Goal: Book appointment/travel/reservation

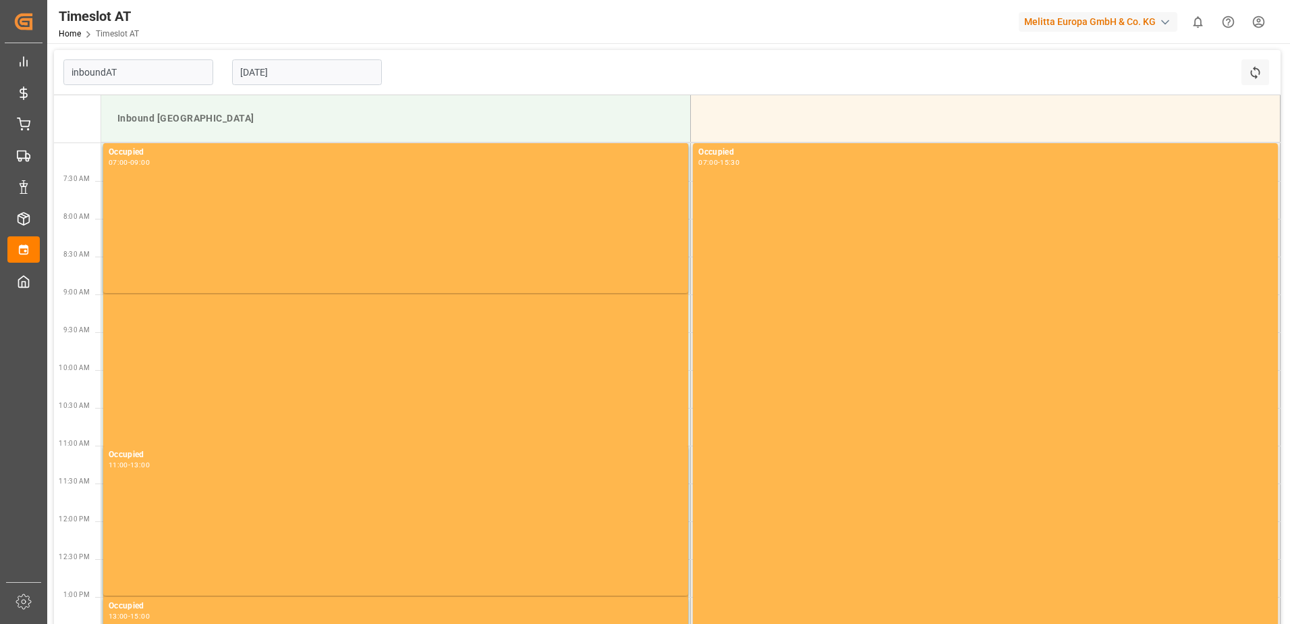
type input "Inbound AT"
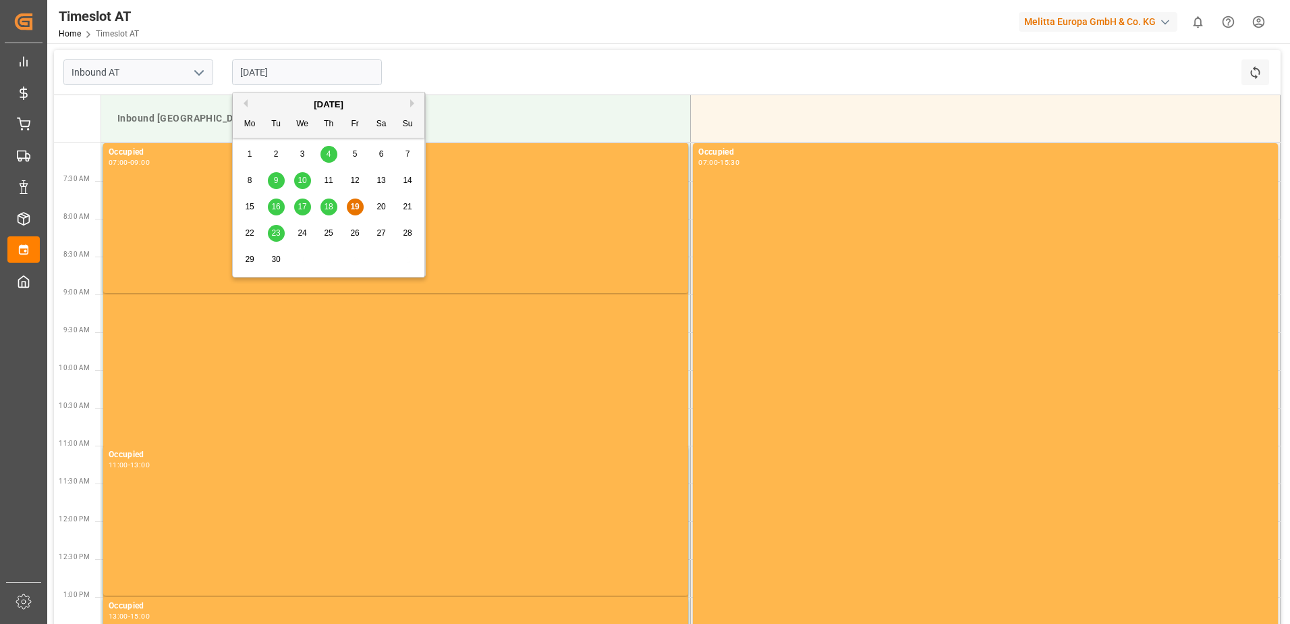
click at [264, 71] on input "[DATE]" at bounding box center [307, 72] width 150 height 26
click at [301, 231] on span "24" at bounding box center [302, 232] width 9 height 9
type input "[DATE]"
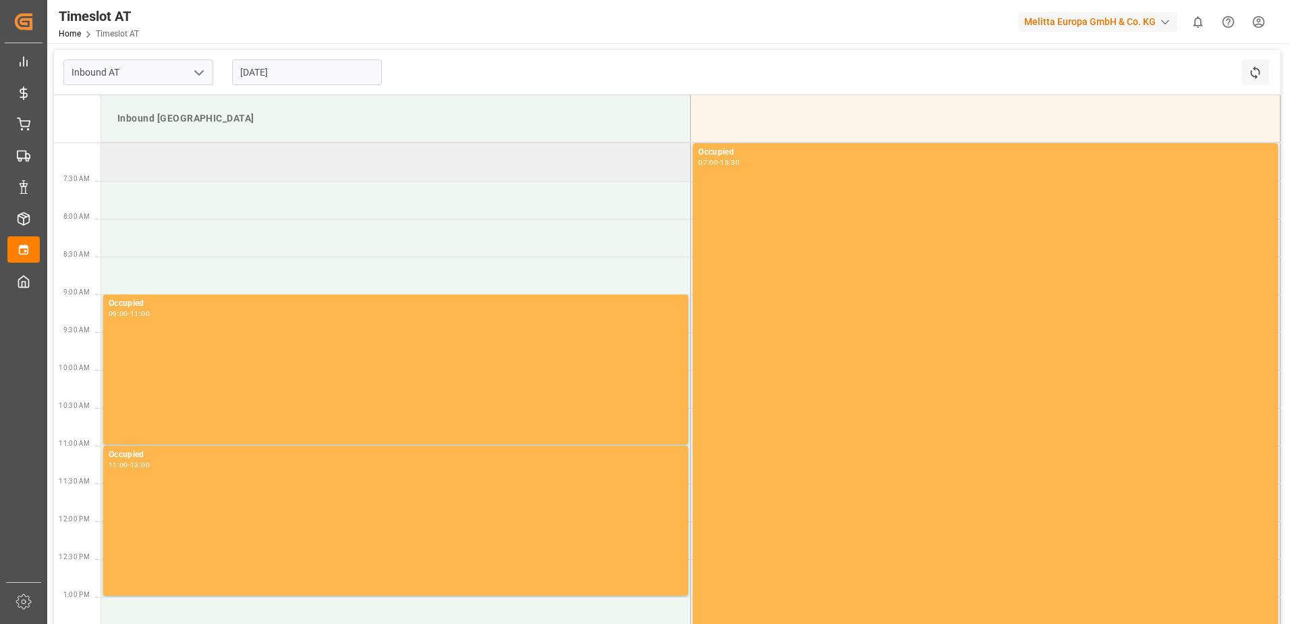
click at [262, 163] on td at bounding box center [396, 162] width 590 height 38
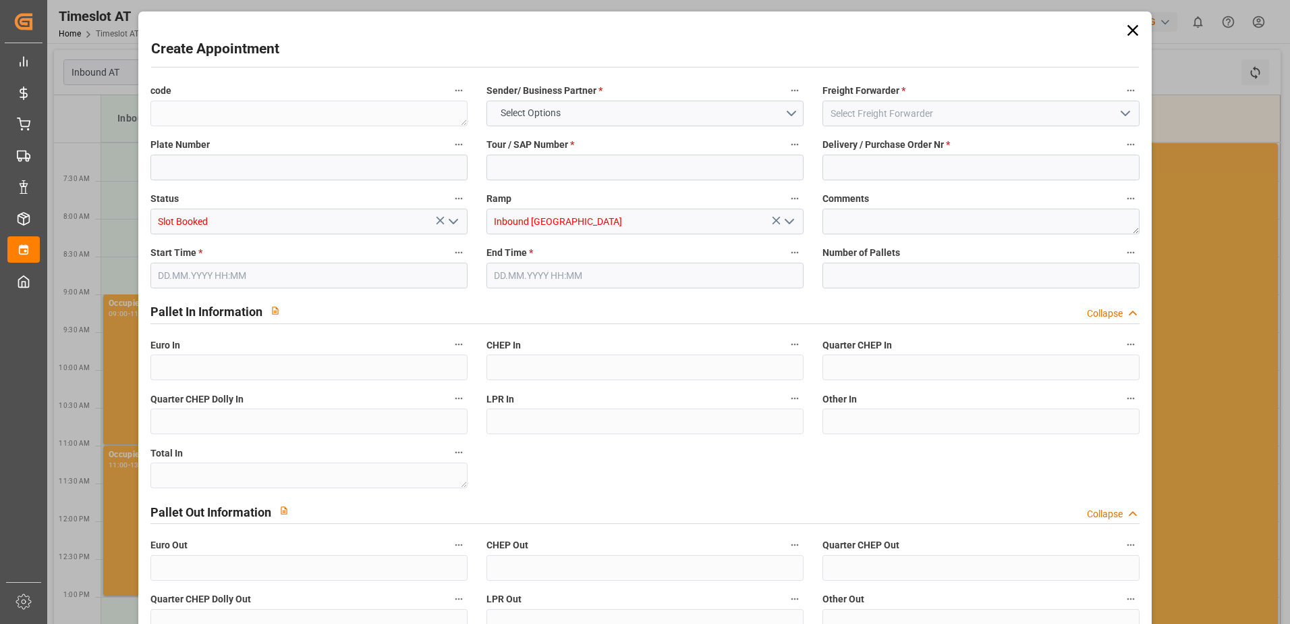
type input "0"
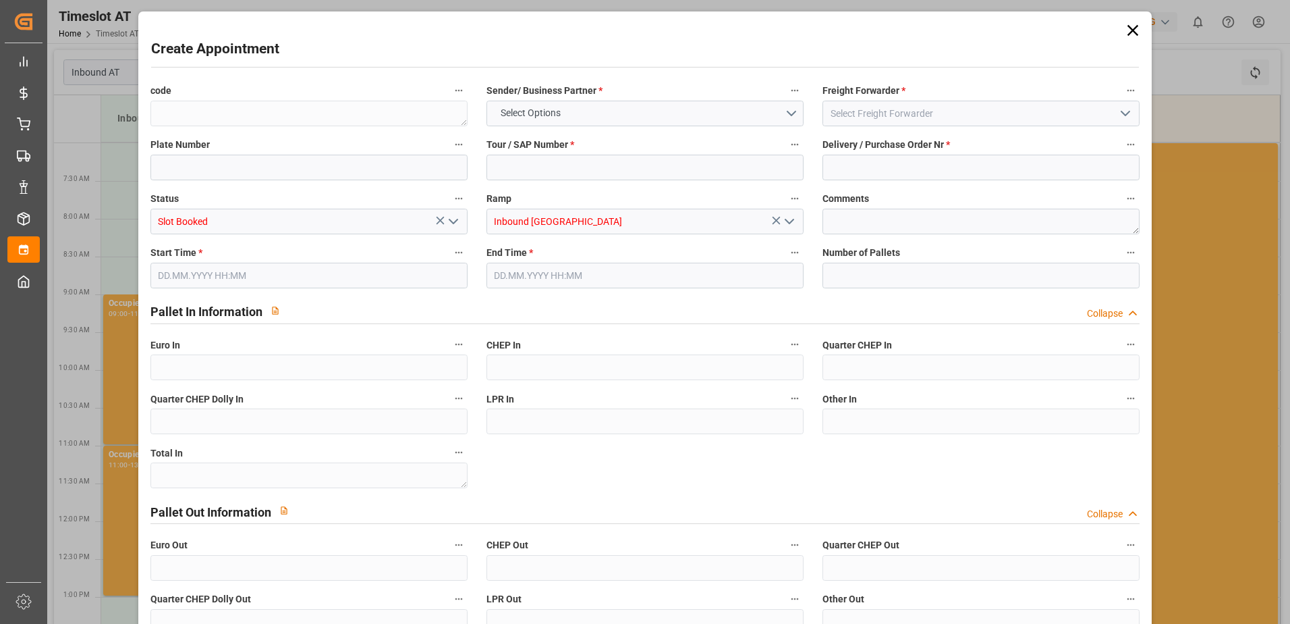
type input "0"
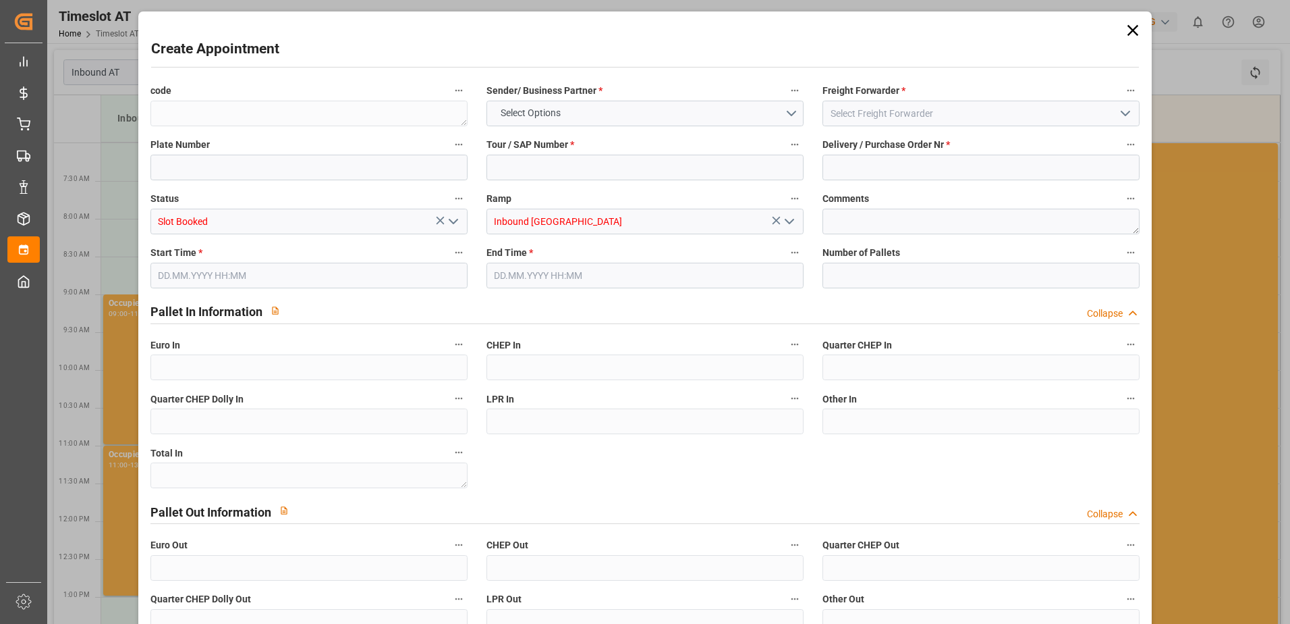
type input "0"
type input "[DATE] 07:00"
type input "[DATE] 09:00"
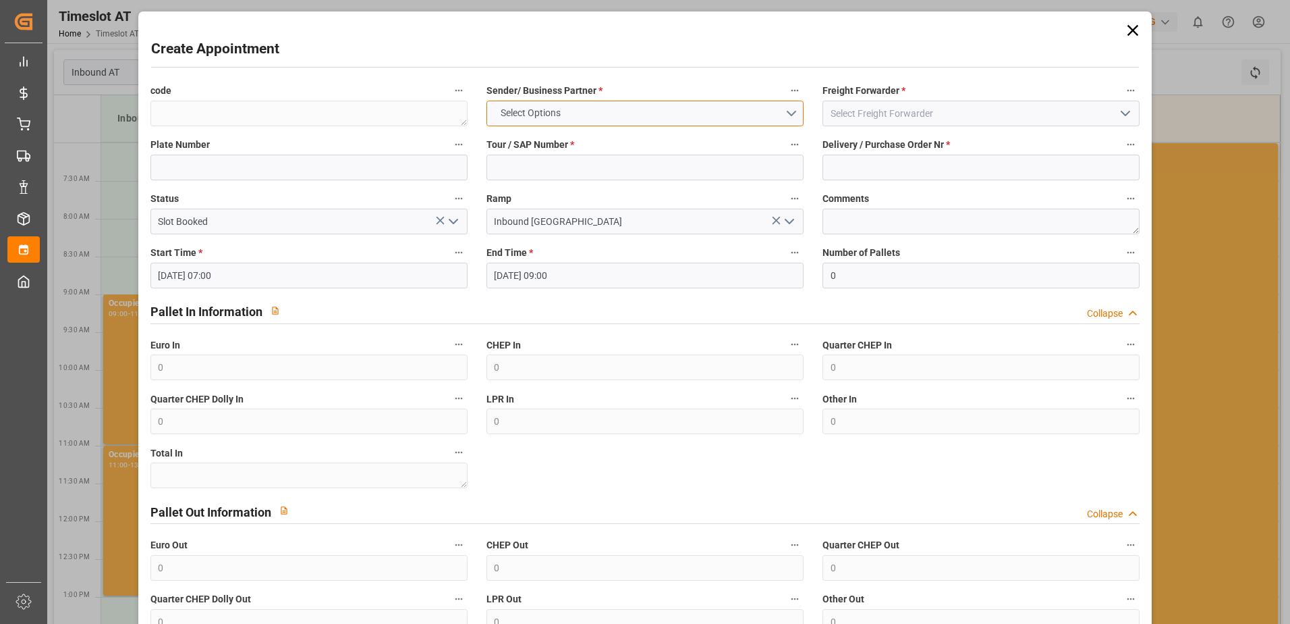
click at [518, 116] on span "Select Options" at bounding box center [531, 113] width 74 height 14
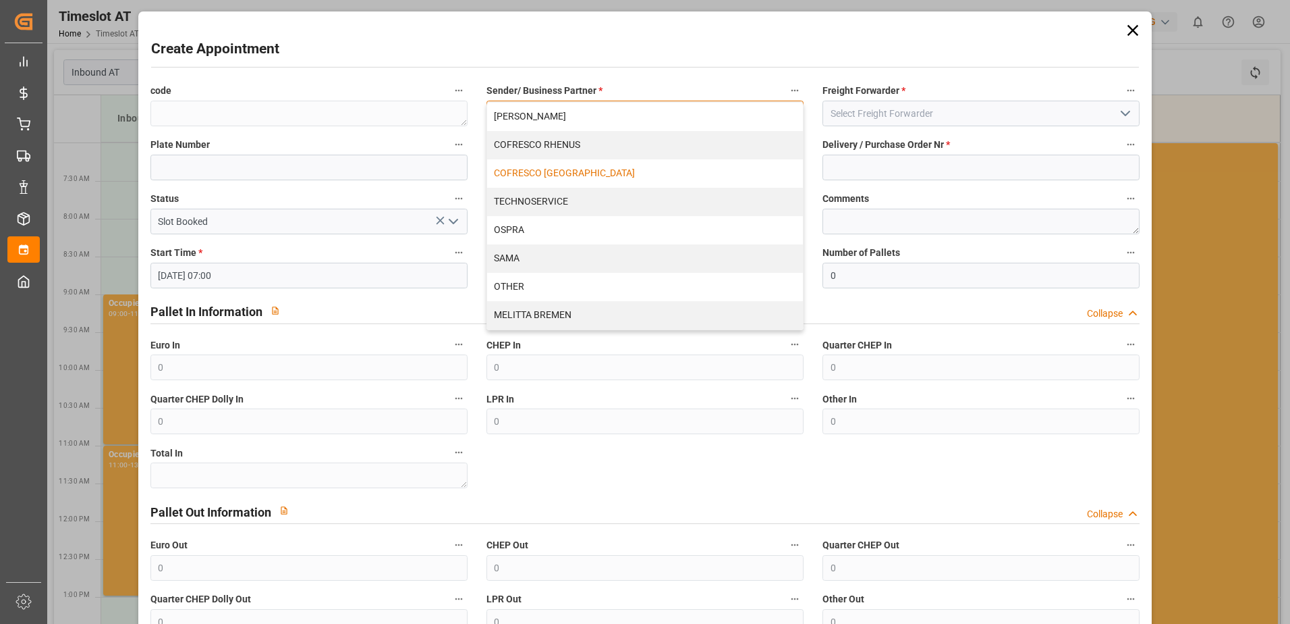
click at [532, 172] on div "COFRESCO [GEOGRAPHIC_DATA]" at bounding box center [645, 173] width 316 height 28
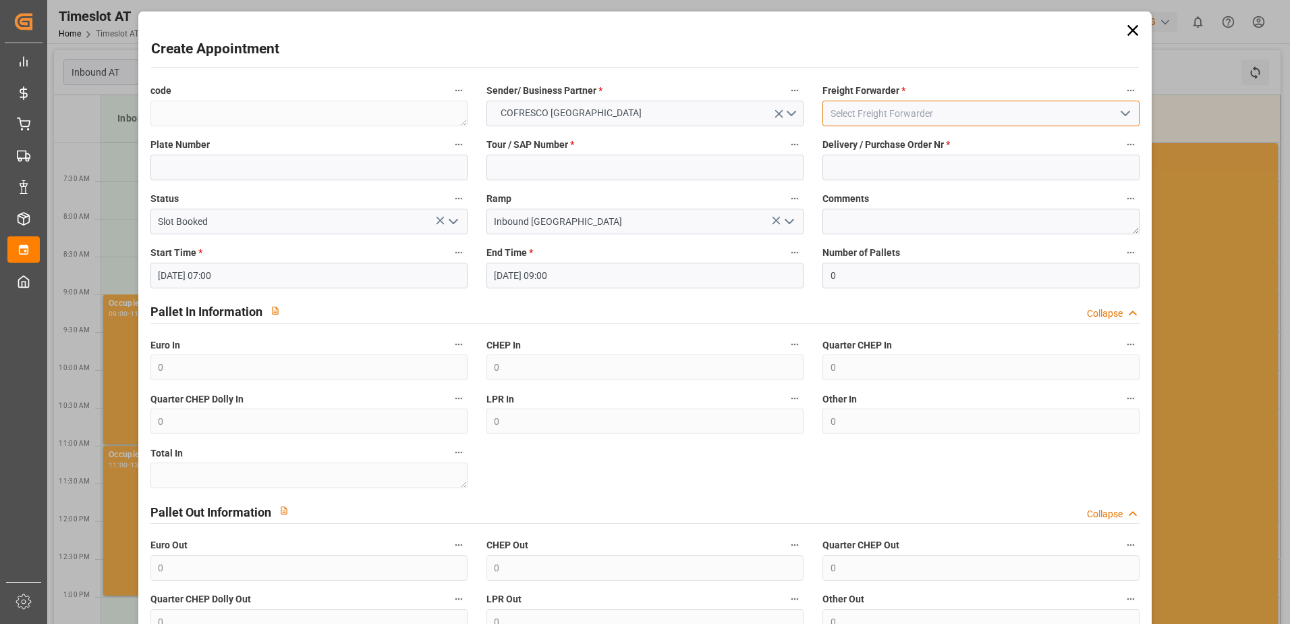
click at [846, 111] on input at bounding box center [981, 114] width 317 height 26
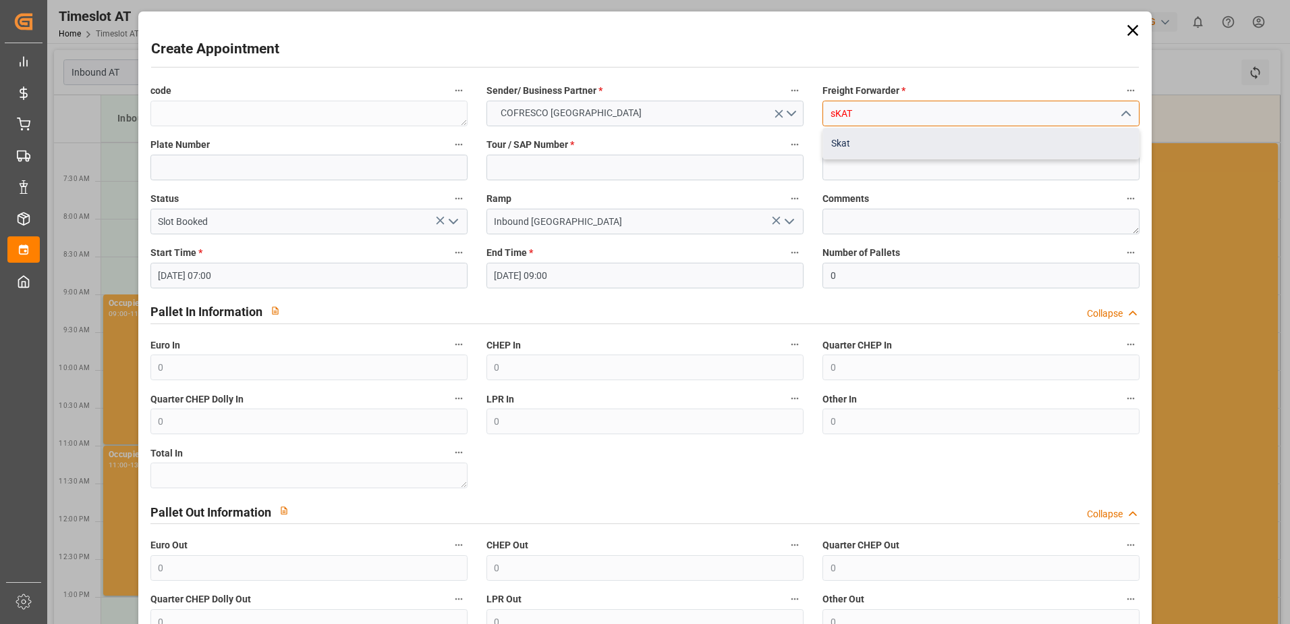
click at [852, 153] on div "Skat" at bounding box center [981, 143] width 316 height 30
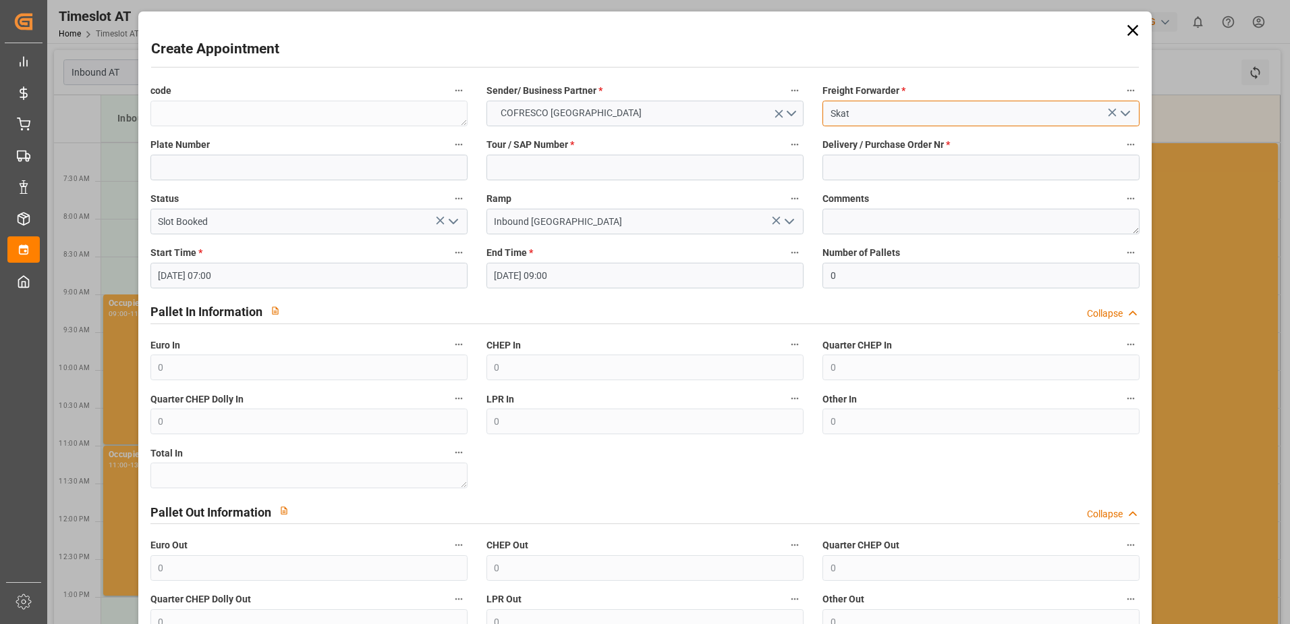
type input "Skat"
click at [1130, 28] on icon at bounding box center [1133, 30] width 19 height 19
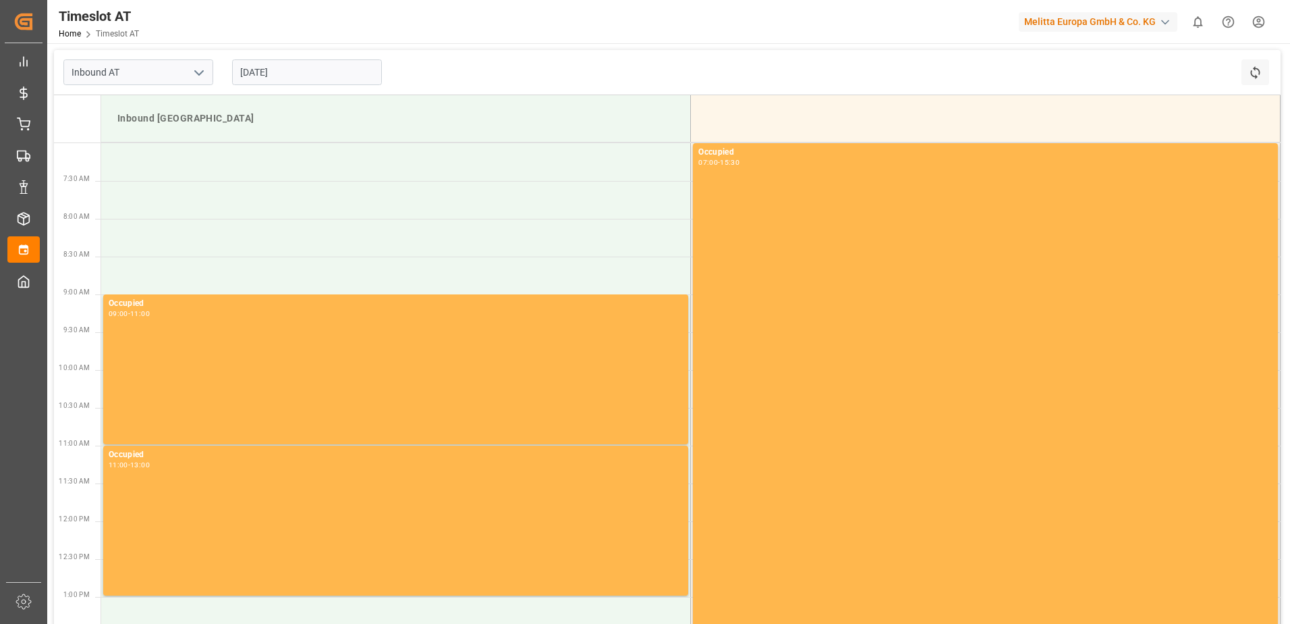
click at [260, 71] on input "[DATE]" at bounding box center [307, 72] width 150 height 26
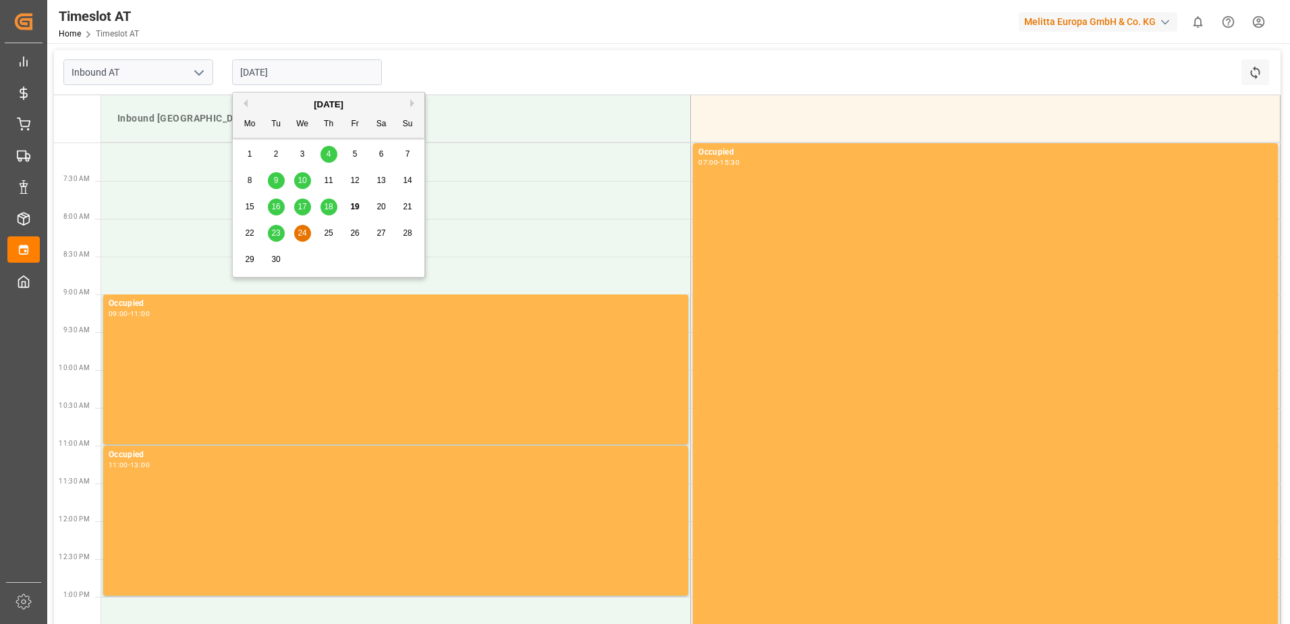
click at [273, 231] on span "23" at bounding box center [275, 232] width 9 height 9
type input "[DATE]"
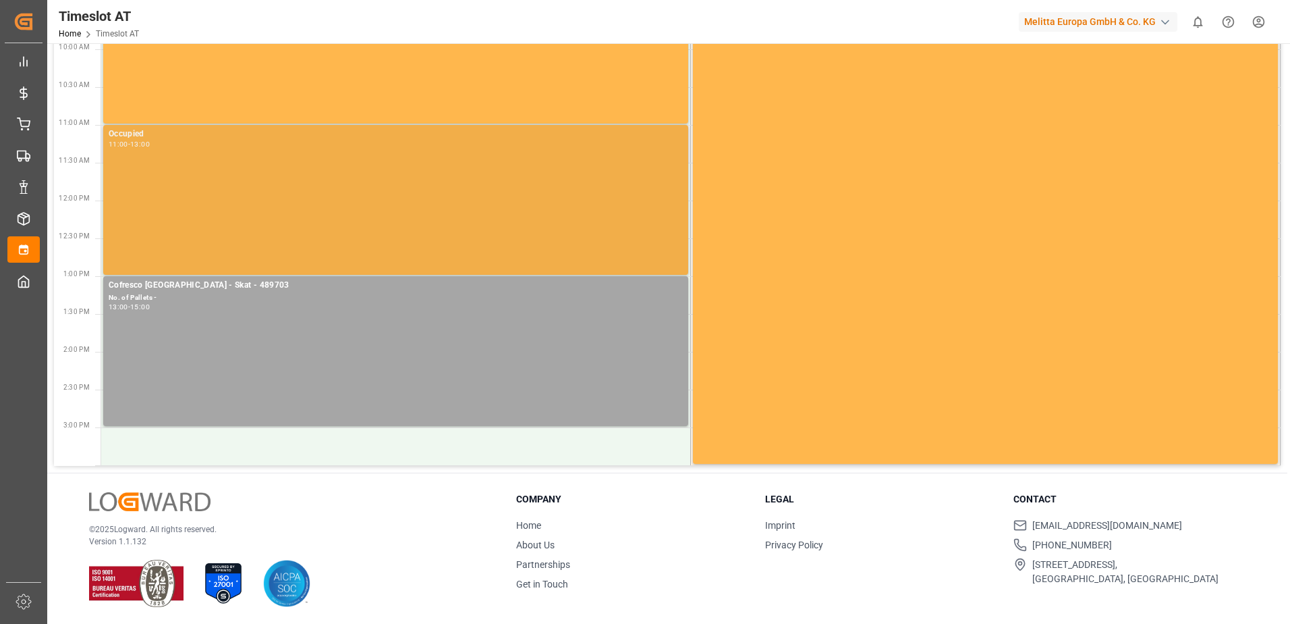
scroll to position [323, 0]
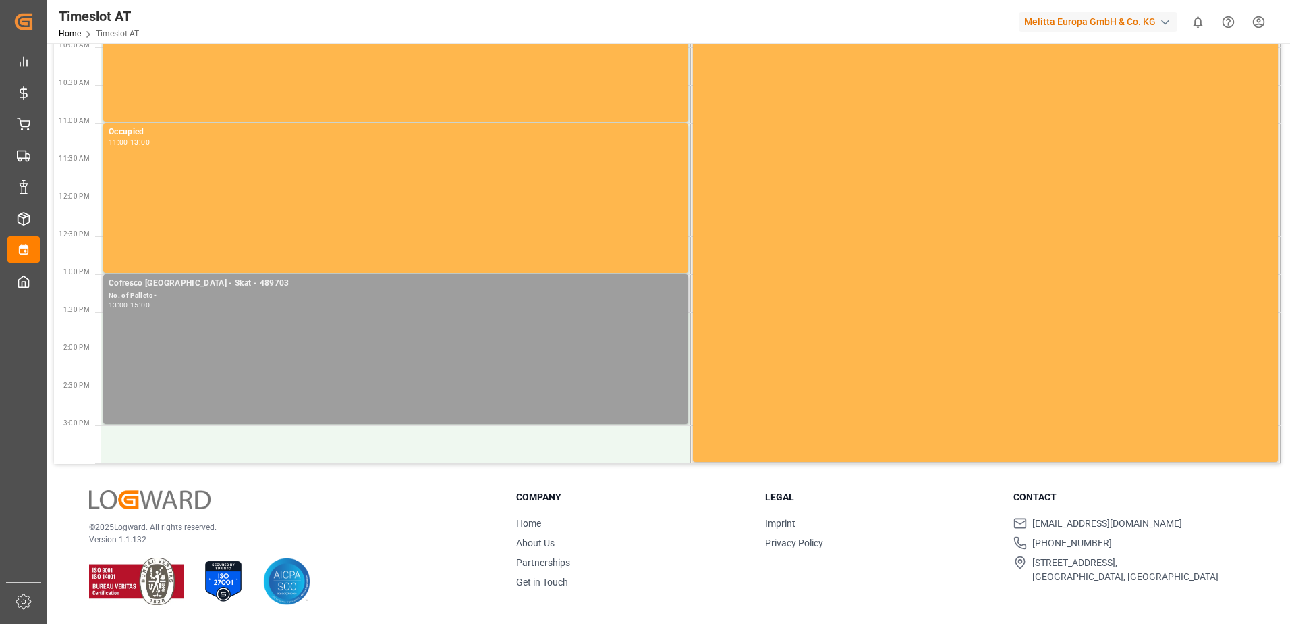
click at [276, 334] on div "Cofresco [GEOGRAPHIC_DATA] - Skat - 489703 No. of Pallets - 13:00 - 15:00" at bounding box center [396, 349] width 574 height 144
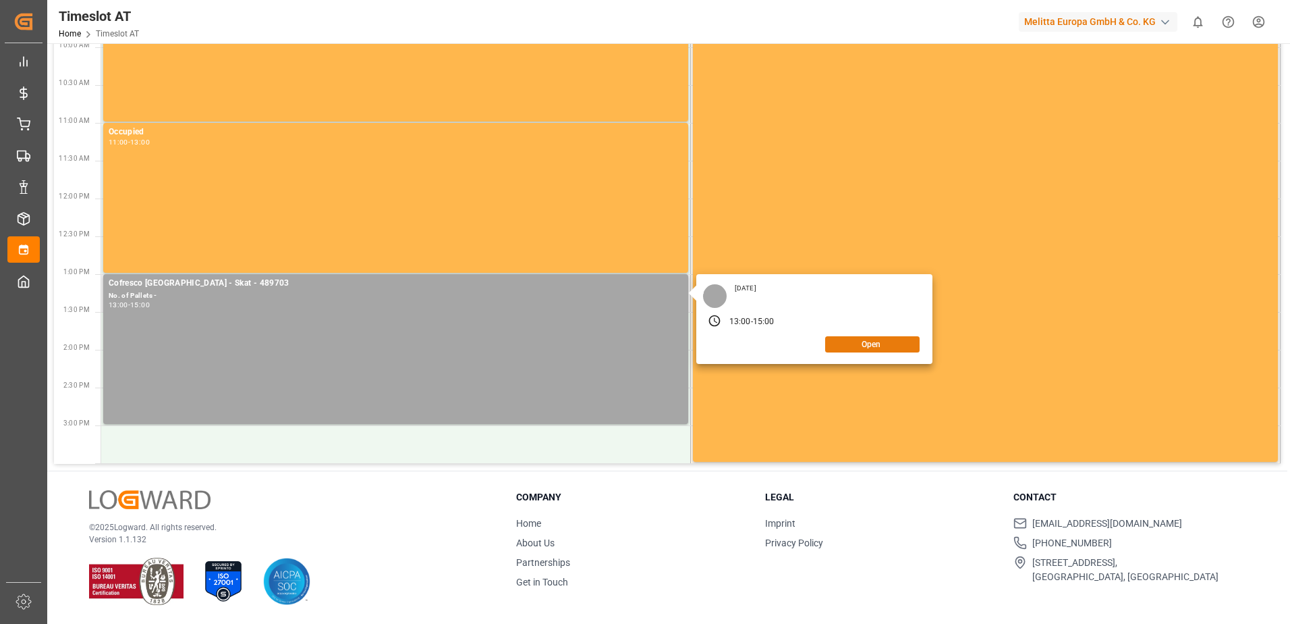
click at [869, 348] on button "Open" at bounding box center [872, 344] width 94 height 16
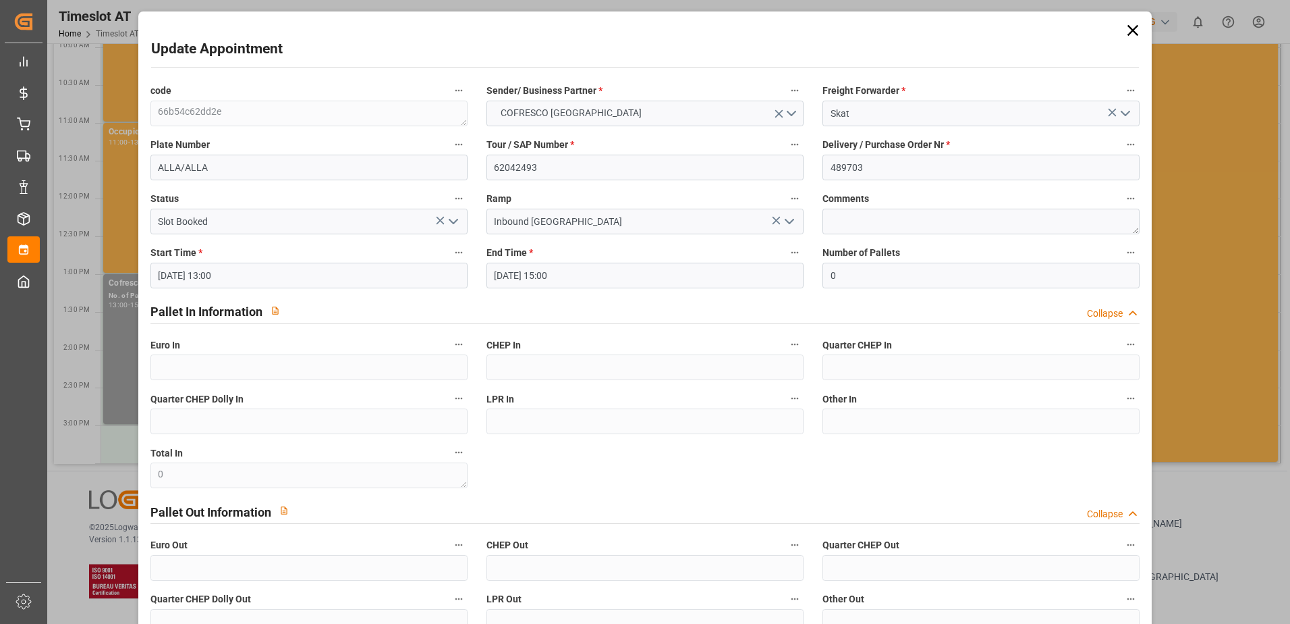
click at [337, 272] on input "[DATE] 13:00" at bounding box center [309, 276] width 317 height 26
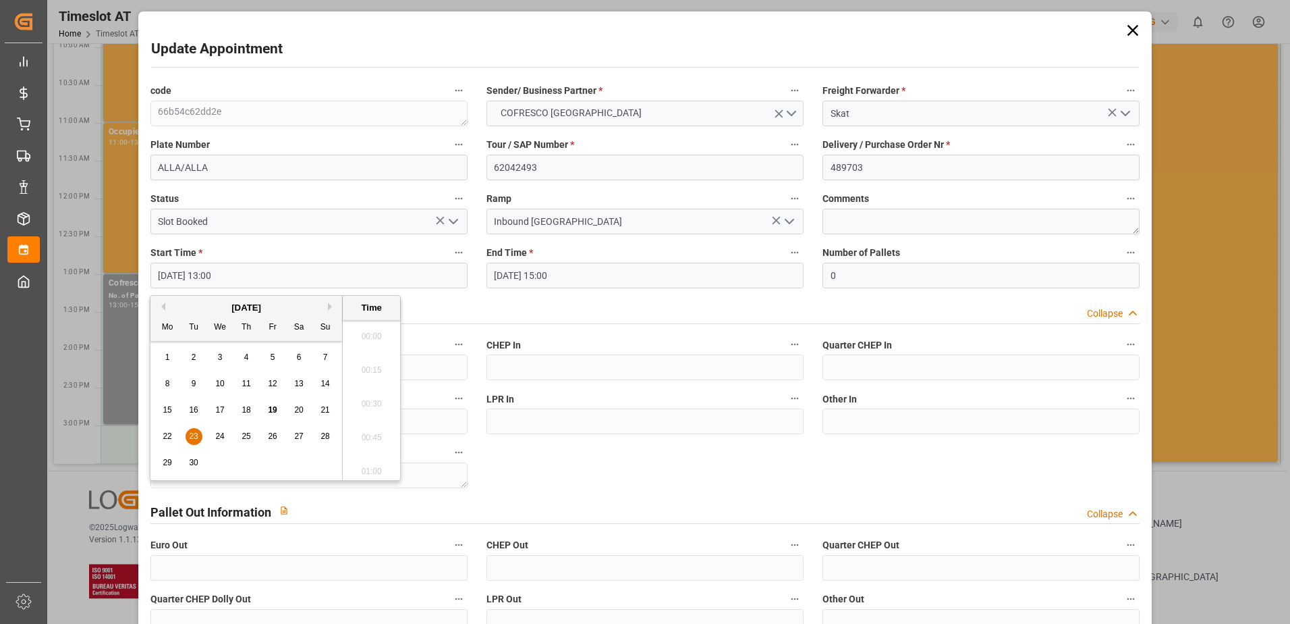
scroll to position [1692, 0]
click at [219, 436] on span "24" at bounding box center [219, 435] width 9 height 9
click at [362, 337] on li "07:00" at bounding box center [371, 332] width 57 height 34
type input "[DATE] 07:00"
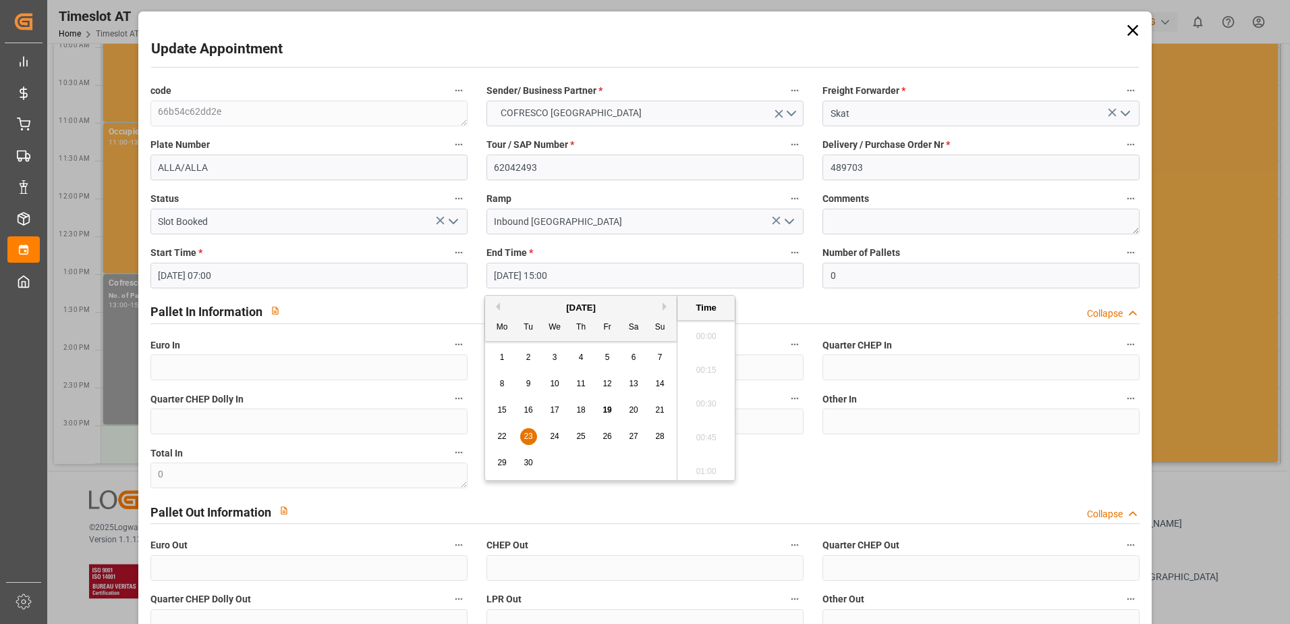
click at [570, 275] on input "[DATE] 15:00" at bounding box center [645, 276] width 317 height 26
click at [554, 435] on span "24" at bounding box center [554, 435] width 9 height 9
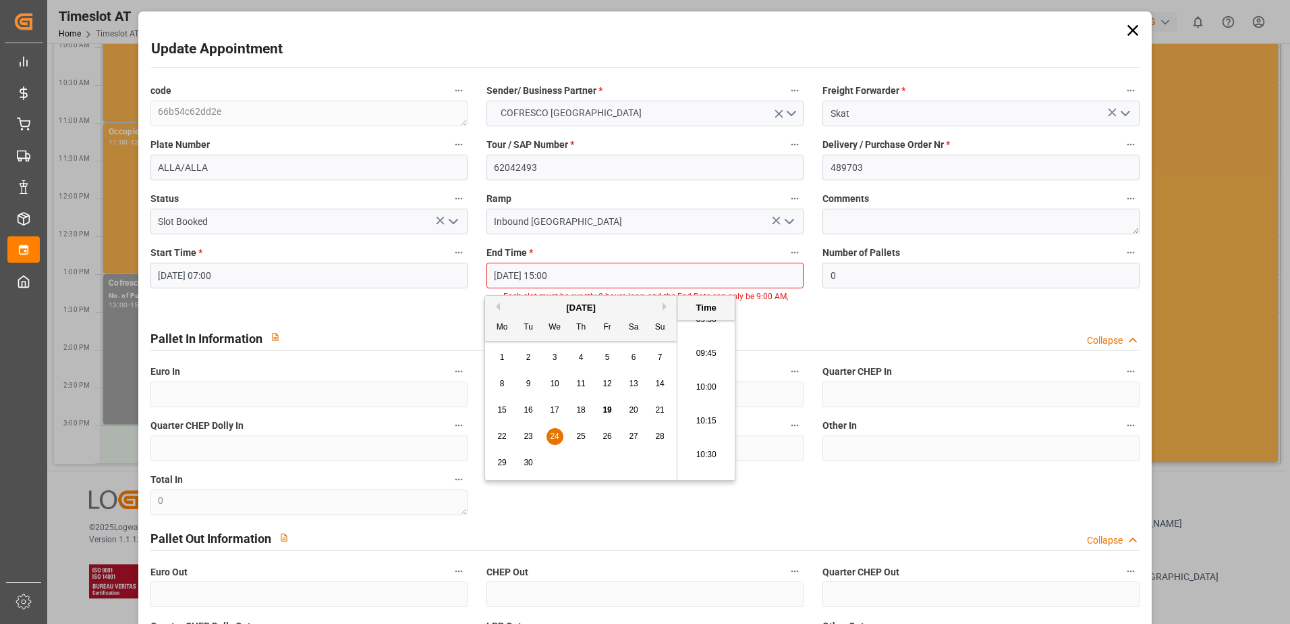
scroll to position [1220, 0]
click at [697, 342] on li "09:00" at bounding box center [706, 332] width 57 height 34
type input "[DATE] 09:00"
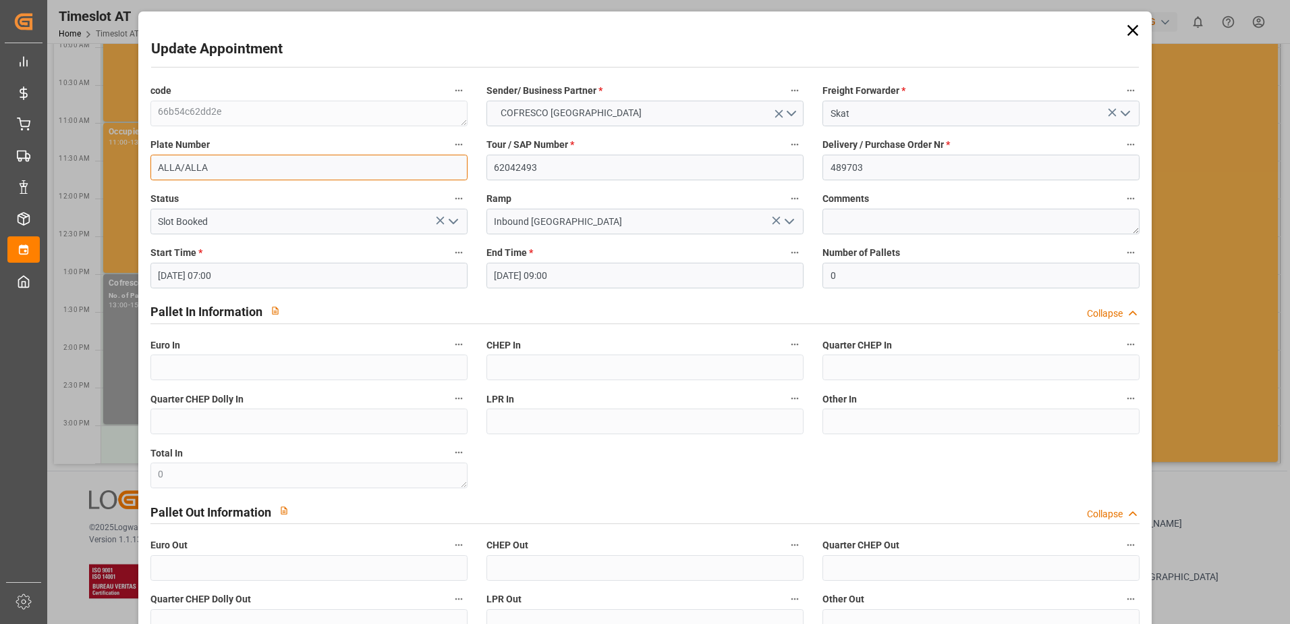
click at [210, 160] on input "ALLA/ALLA" at bounding box center [309, 168] width 317 height 26
drag, startPoint x: 210, startPoint y: 160, endPoint x: 128, endPoint y: 158, distance: 81.7
click at [128, 158] on div "Update Appointment code 66b54c62dd2e Sender/ Business Partner * COFRESCO POLAND…" at bounding box center [645, 312] width 1290 height 624
type input "WND99750/WGM6498P"
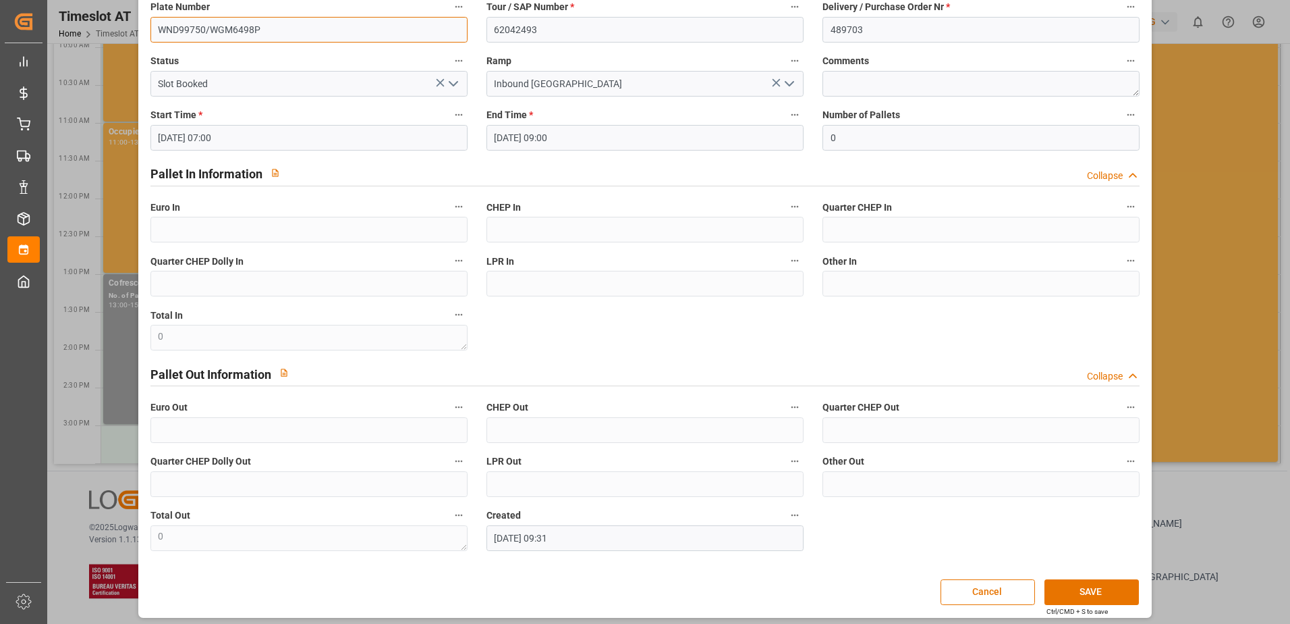
scroll to position [143, 0]
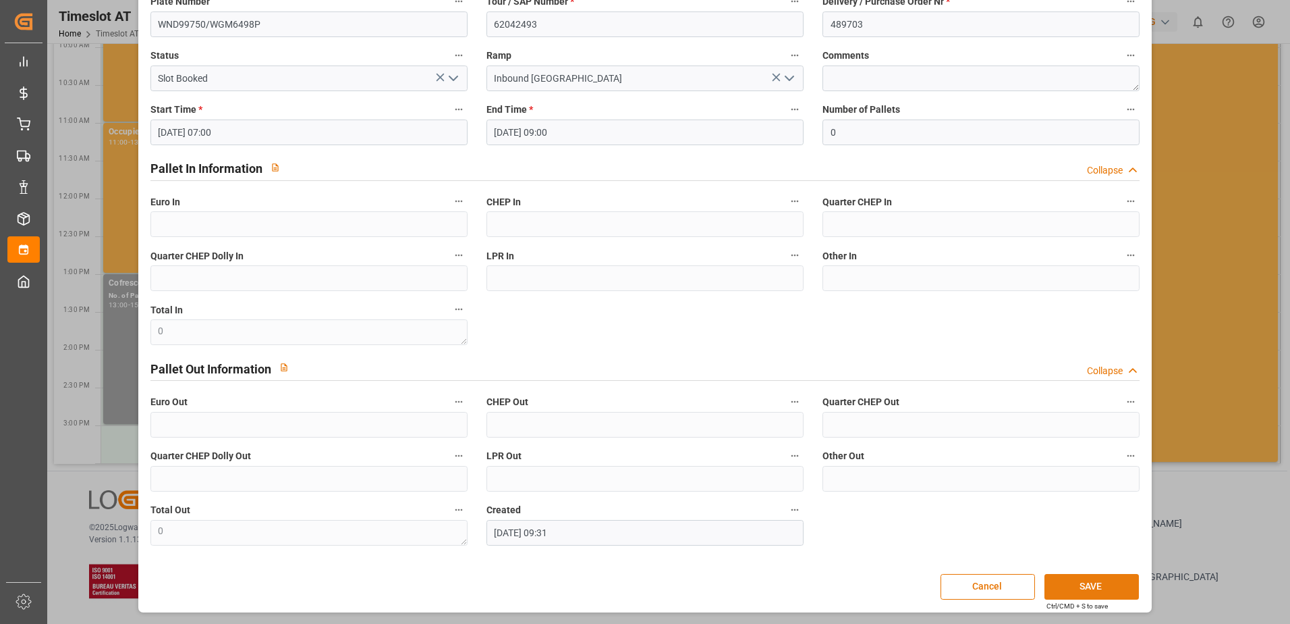
click at [1092, 590] on button "SAVE" at bounding box center [1092, 587] width 94 height 26
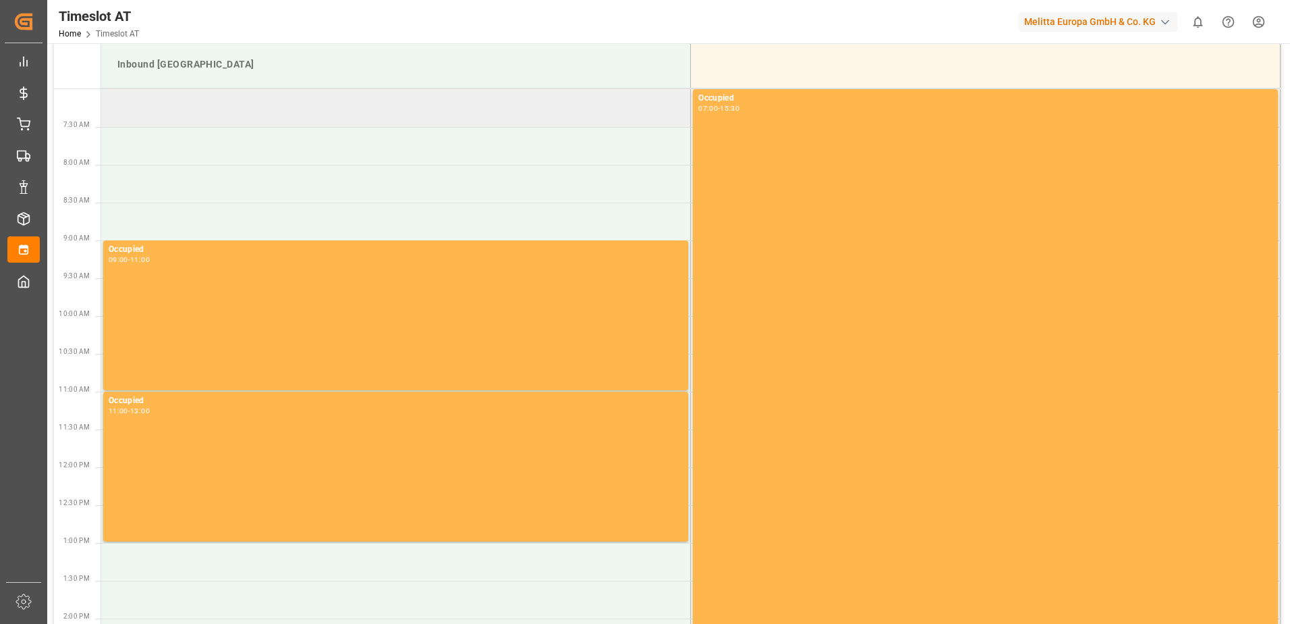
scroll to position [0, 0]
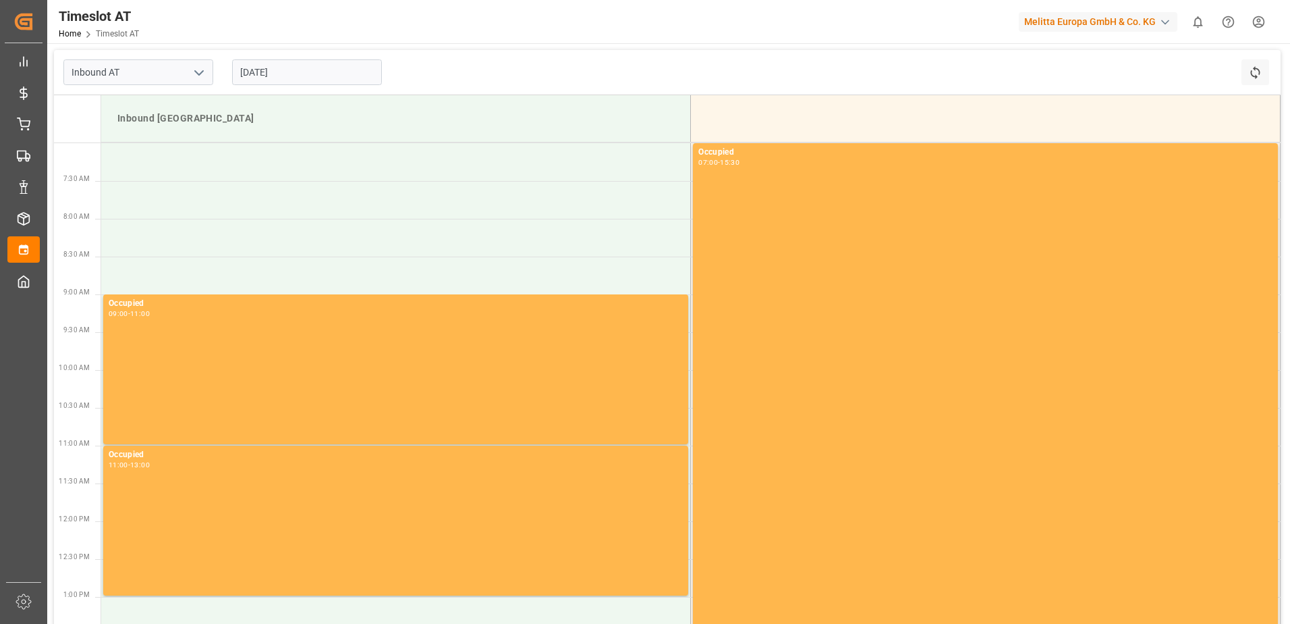
click at [269, 63] on input "[DATE]" at bounding box center [307, 72] width 150 height 26
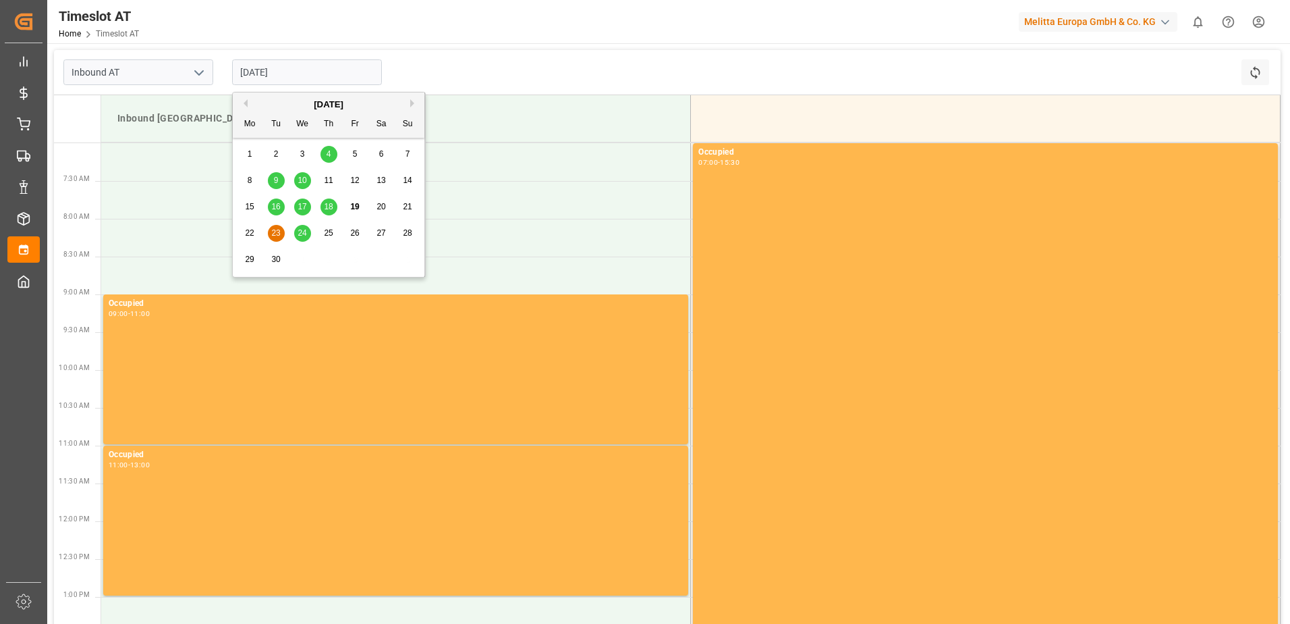
click at [306, 227] on div "24" at bounding box center [302, 233] width 17 height 16
type input "[DATE]"
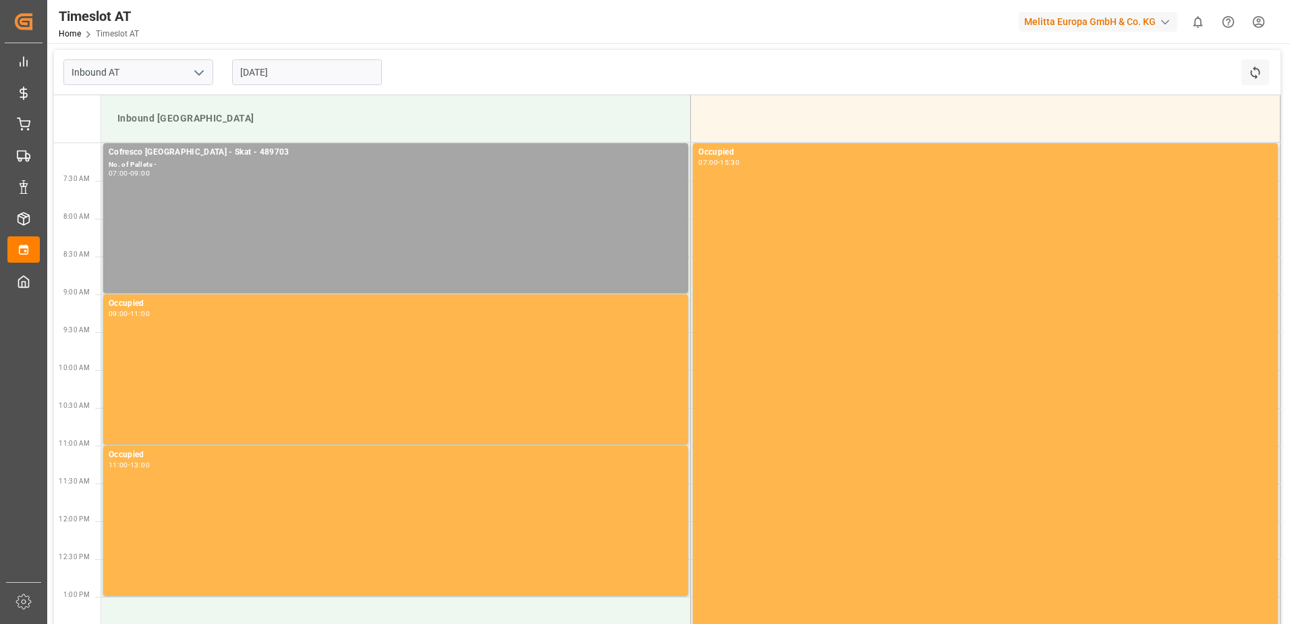
click at [254, 73] on input "[DATE]" at bounding box center [307, 72] width 150 height 26
